Goal: Use online tool/utility: Utilize a website feature to perform a specific function

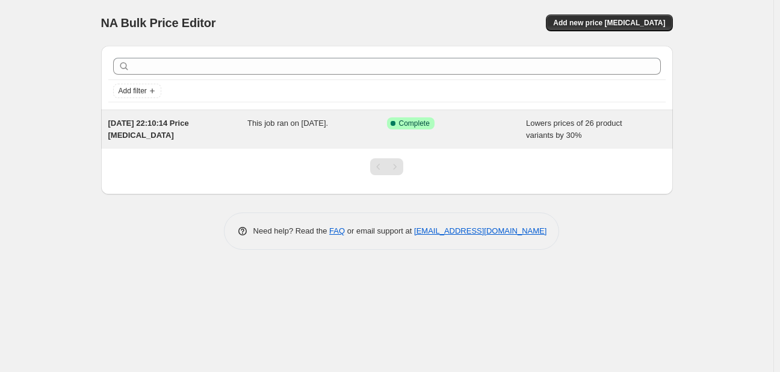
click at [589, 129] on div "Lowers prices of 26 product variants by 30%" at bounding box center [596, 129] width 140 height 24
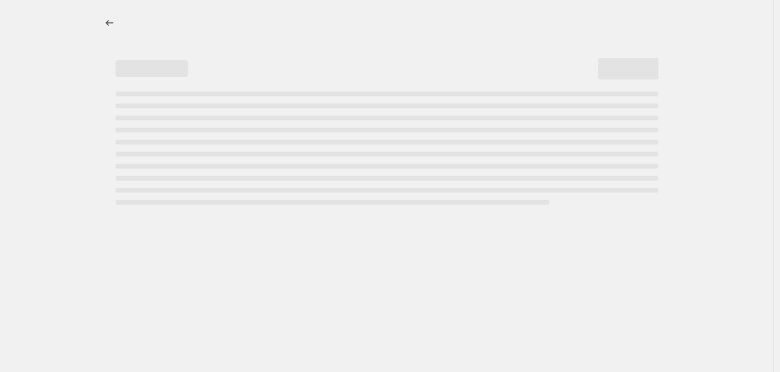
select select "percentage"
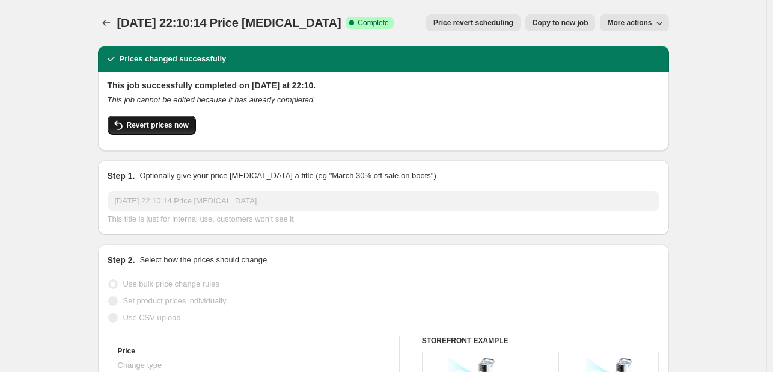
click at [177, 132] on button "Revert prices now" at bounding box center [152, 124] width 88 height 19
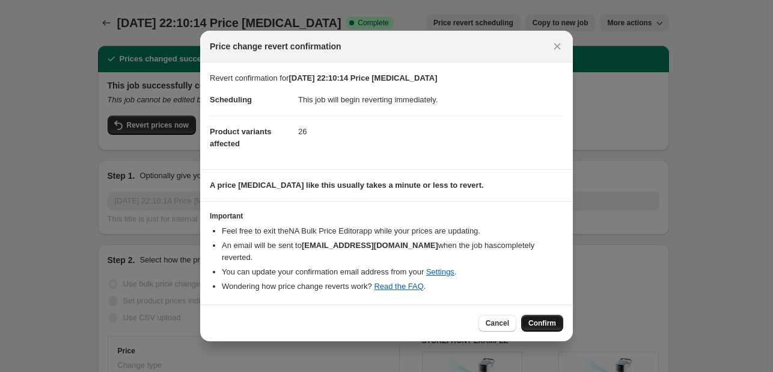
click at [541, 321] on button "Confirm" at bounding box center [542, 323] width 42 height 17
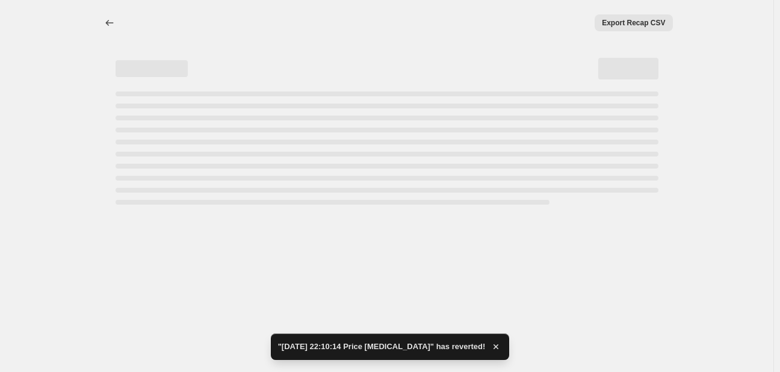
select select "percentage"
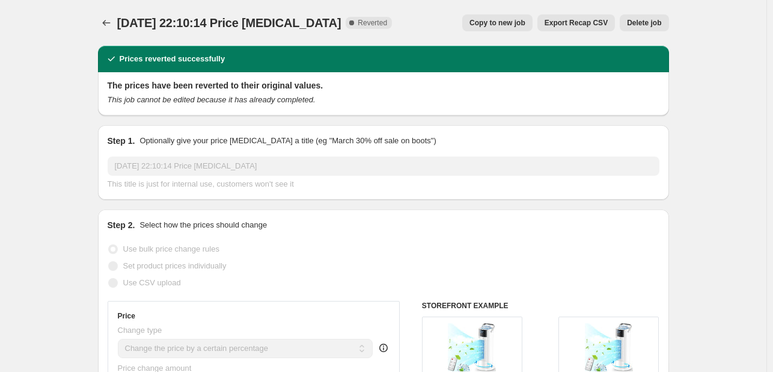
click at [102, 30] on div at bounding box center [107, 22] width 19 height 17
click at [103, 26] on icon "Price change jobs" at bounding box center [106, 23] width 12 height 12
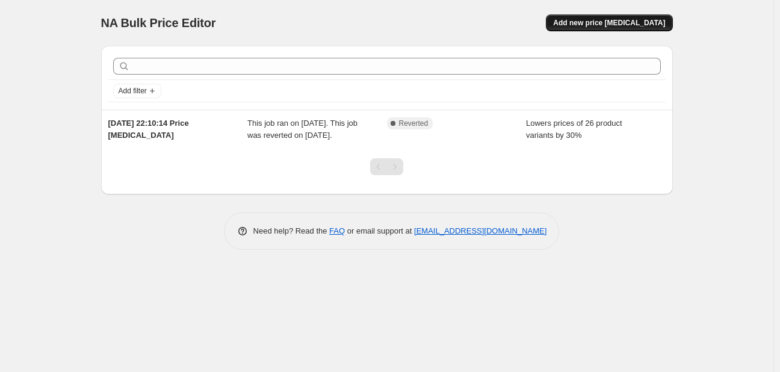
click at [652, 14] on button "Add new price [MEDICAL_DATA]" at bounding box center [609, 22] width 126 height 17
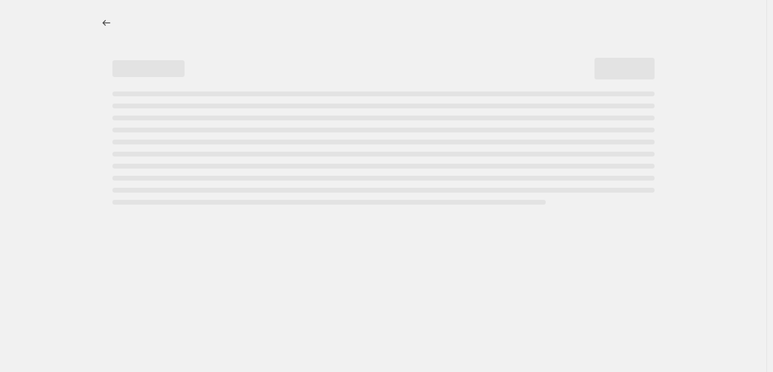
select select "percentage"
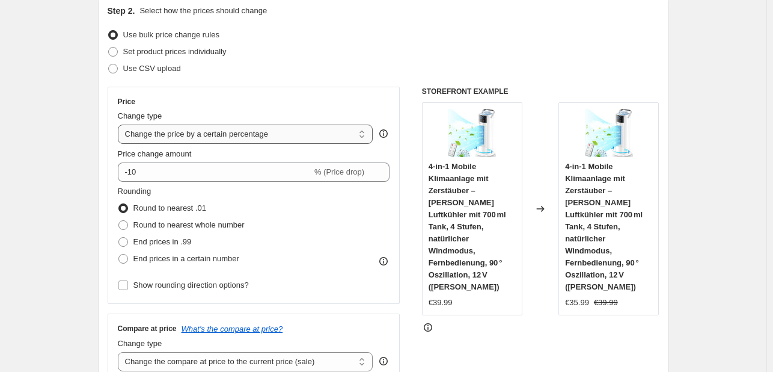
scroll to position [177, 0]
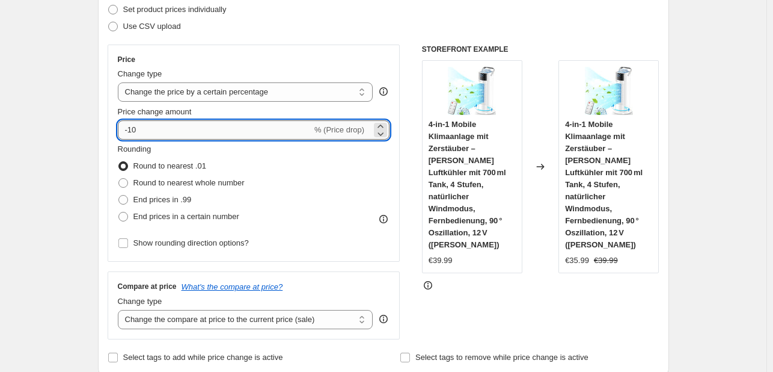
click at [207, 132] on input "-10" at bounding box center [215, 129] width 194 height 19
click at [111, 133] on div "Price Change type Change the price to a certain amount Change the price by a ce…" at bounding box center [254, 153] width 293 height 217
click at [143, 129] on input "-10" at bounding box center [215, 129] width 194 height 19
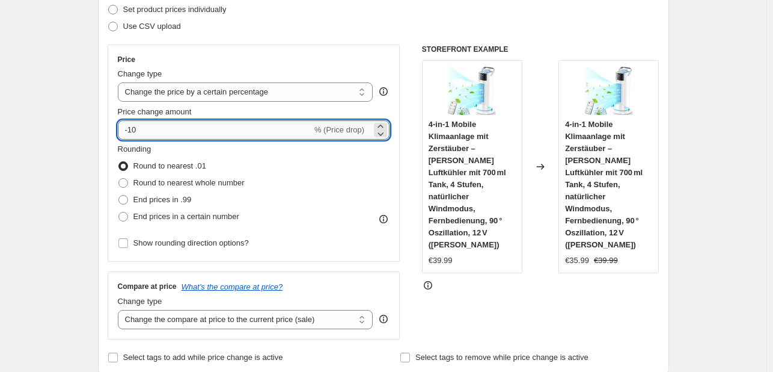
click at [143, 129] on input "-10" at bounding box center [215, 129] width 194 height 19
click at [138, 129] on input "-10" at bounding box center [215, 129] width 194 height 19
click at [136, 128] on input "-10" at bounding box center [215, 129] width 194 height 19
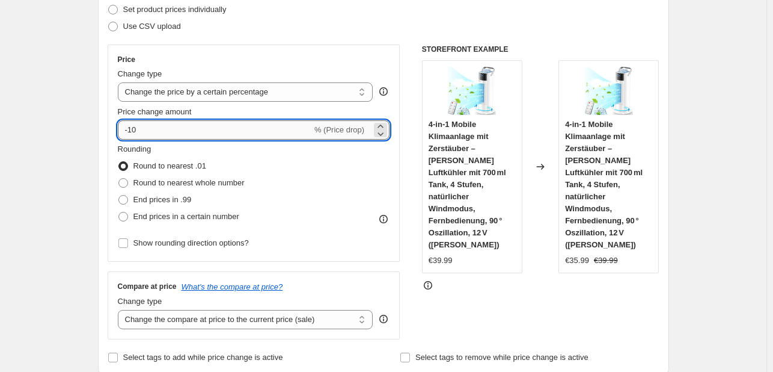
drag, startPoint x: 132, startPoint y: 129, endPoint x: 144, endPoint y: 131, distance: 12.2
click at [144, 131] on input "-10" at bounding box center [215, 129] width 194 height 19
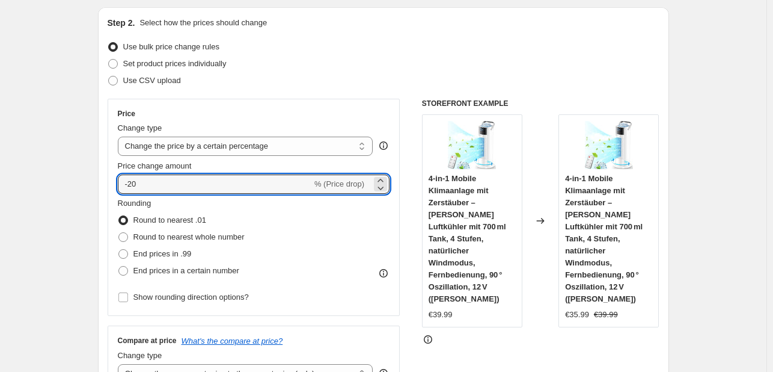
scroll to position [112, 0]
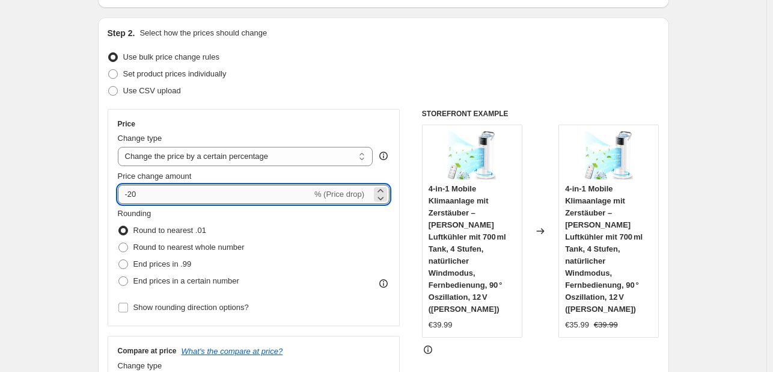
type input "-2"
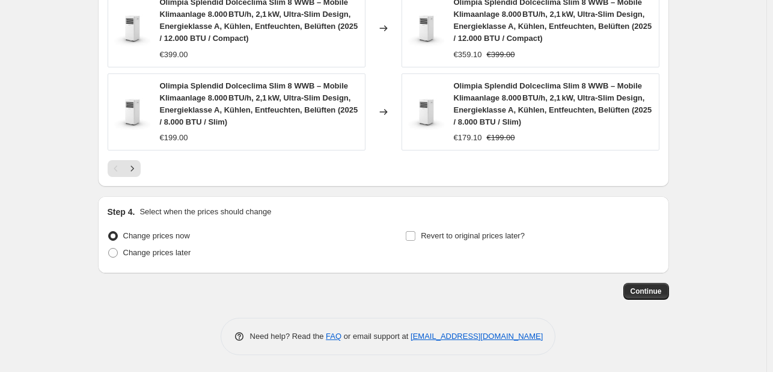
scroll to position [970, 0]
type input "-53"
click at [652, 288] on span "Continue" at bounding box center [646, 291] width 31 height 10
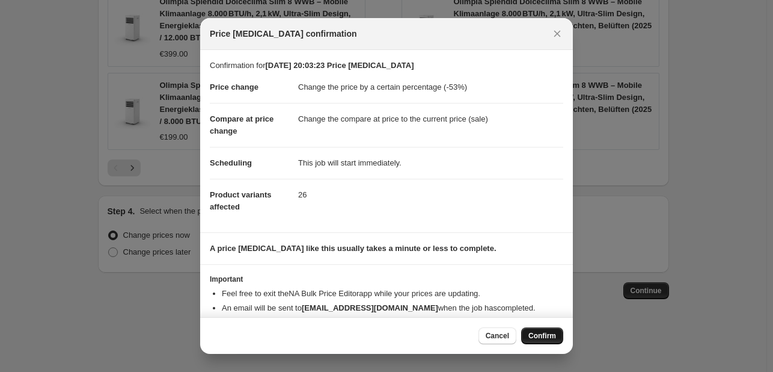
click at [533, 335] on span "Confirm" at bounding box center [543, 336] width 28 height 10
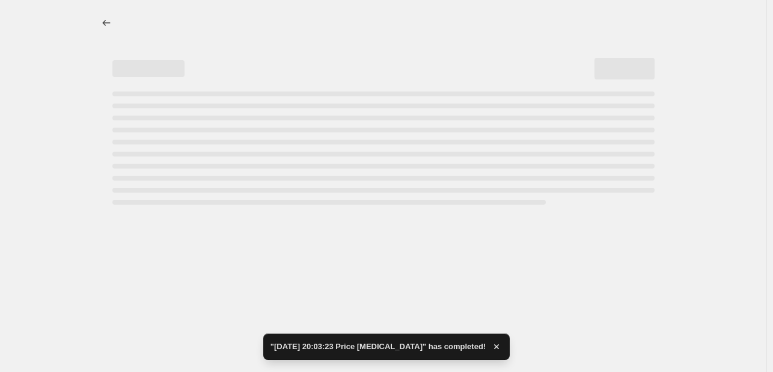
select select "percentage"
